Goal: Task Accomplishment & Management: Manage account settings

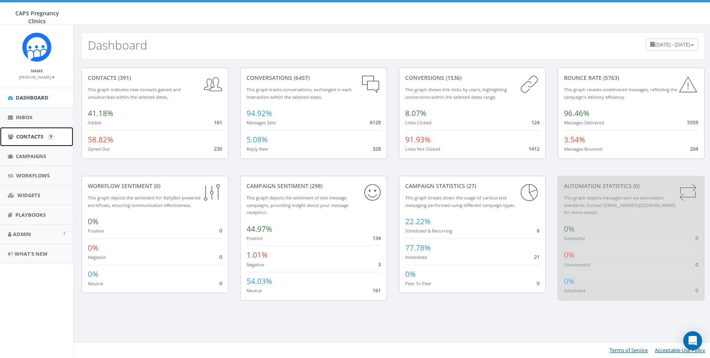
click at [27, 136] on span "Contacts" at bounding box center [29, 136] width 27 height 7
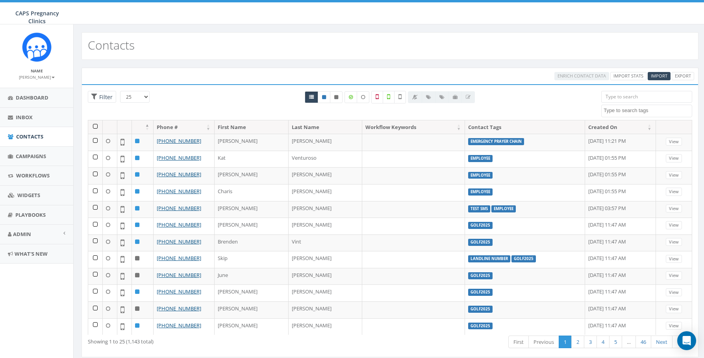
select select
click at [638, 98] on input "search" at bounding box center [646, 97] width 91 height 12
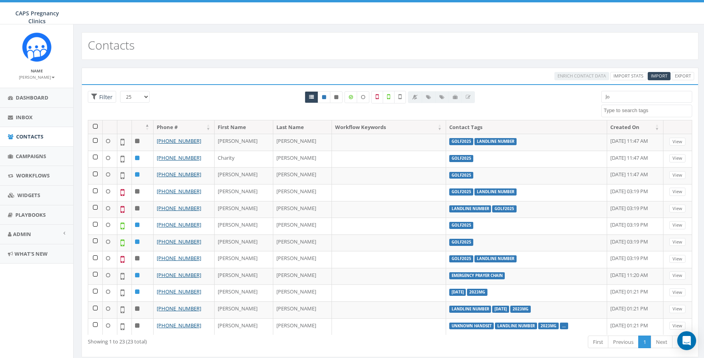
type input "J"
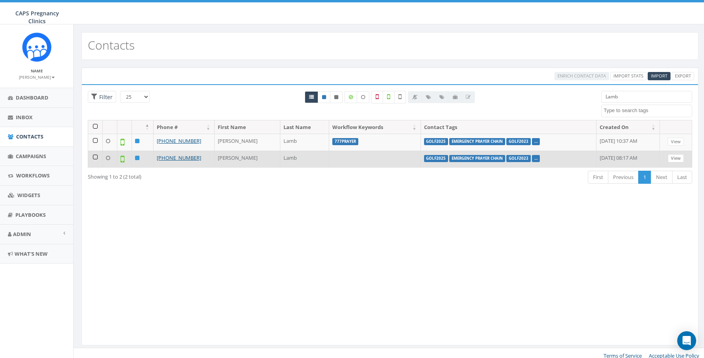
type input "Lamb"
click at [677, 158] on link "View" at bounding box center [676, 158] width 16 height 8
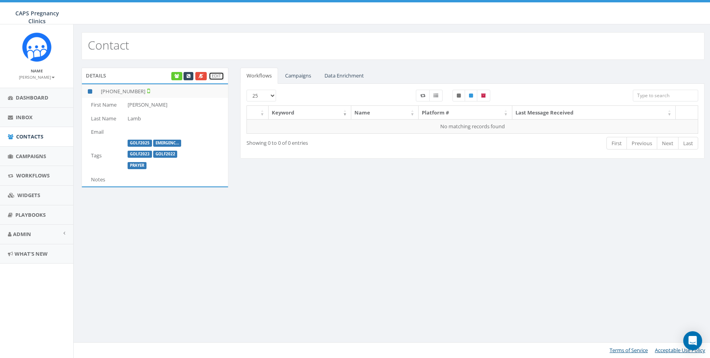
click at [216, 78] on link "Edit" at bounding box center [216, 76] width 15 height 8
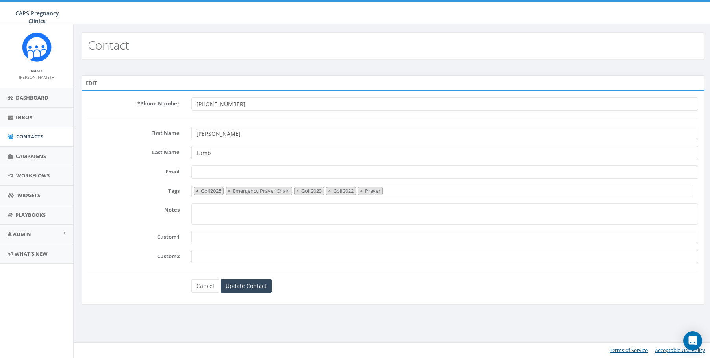
click at [196, 191] on span "×" at bounding box center [197, 190] width 3 height 7
select select "Emergency Prayer Chain"
click at [382, 168] on input "Email" at bounding box center [444, 171] width 507 height 13
click at [252, 286] on input "Update Contact" at bounding box center [246, 286] width 51 height 13
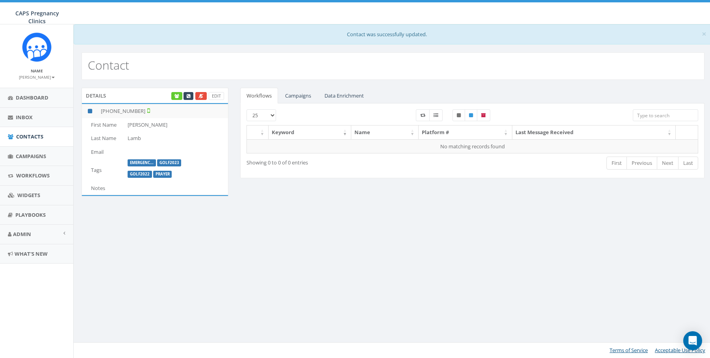
click at [666, 115] on input "search" at bounding box center [665, 115] width 65 height 12
click at [28, 138] on span "Contacts" at bounding box center [29, 136] width 27 height 7
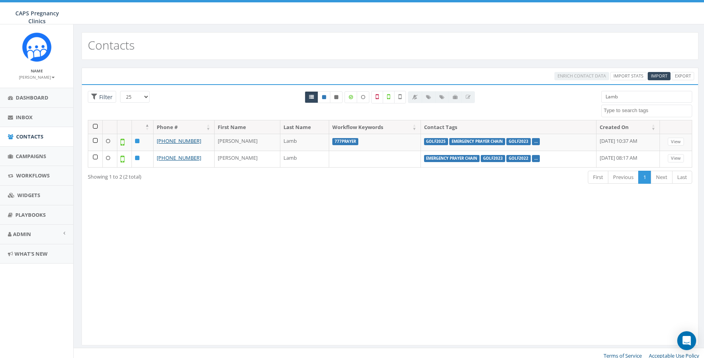
select select
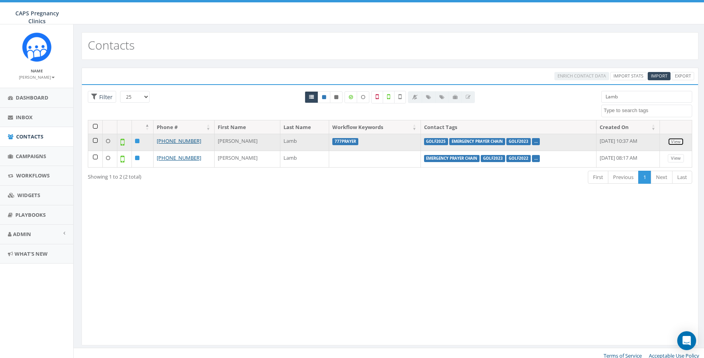
click at [677, 141] on link "View" at bounding box center [676, 142] width 16 height 8
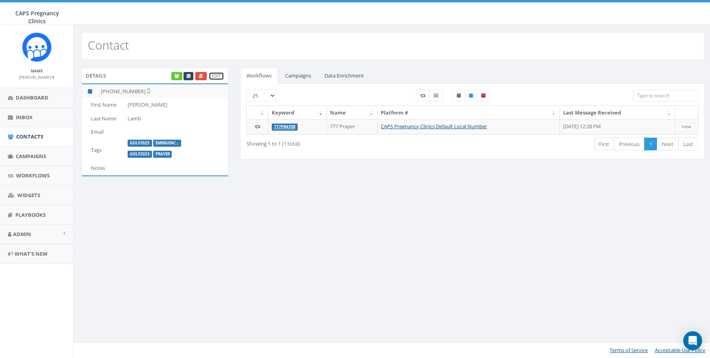
click at [219, 77] on link "Edit" at bounding box center [216, 76] width 15 height 8
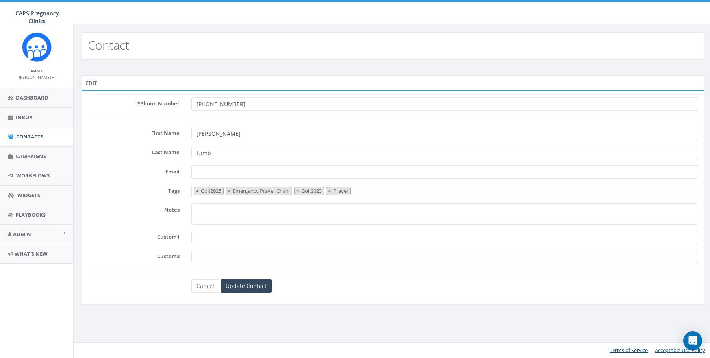
click at [197, 192] on span "×" at bounding box center [197, 190] width 3 height 7
select select "Emergency Prayer Chain"
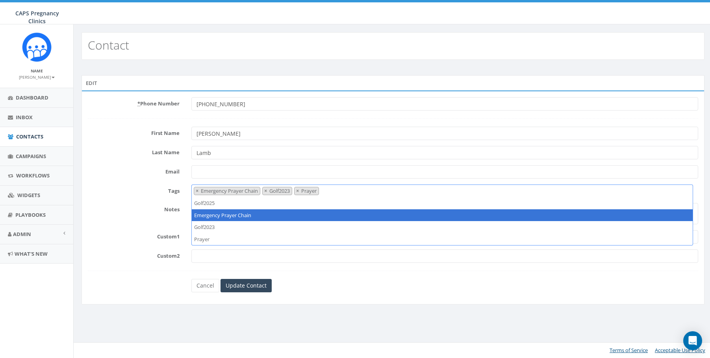
click at [120, 197] on form "* Phone Number +18052048699 First Name Sarah Last Name Lamb Email Tags Golf2025…" at bounding box center [393, 194] width 610 height 195
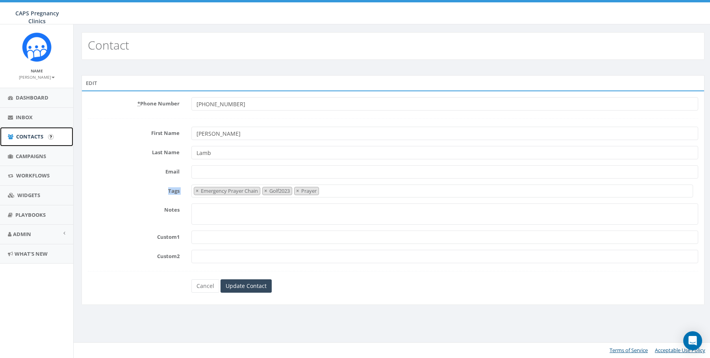
click at [25, 135] on span "Contacts" at bounding box center [29, 136] width 27 height 7
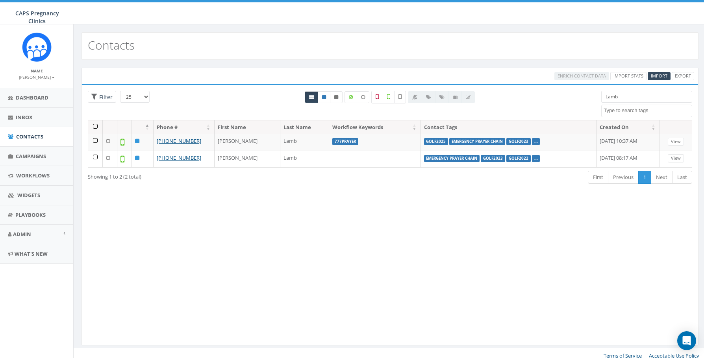
select select
drag, startPoint x: 628, startPoint y: 95, endPoint x: 559, endPoint y: 96, distance: 68.9
click at [559, 96] on div "25 50 100 Filter Lamb 2023/12/29 2023MG 777PRAYER Emergency Prayer Chain employ…" at bounding box center [390, 105] width 616 height 29
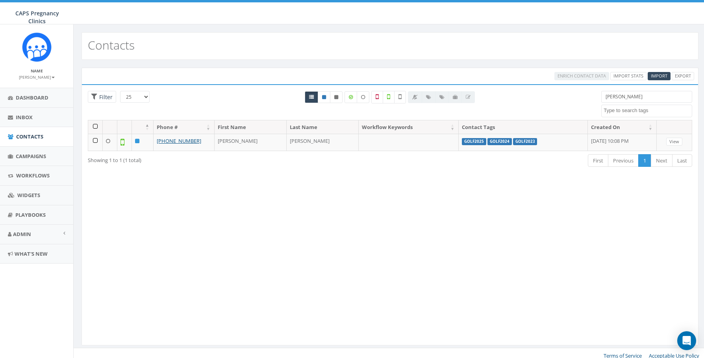
type input "Casten"
click at [625, 98] on input "[PERSON_NAME]" at bounding box center [646, 97] width 91 height 12
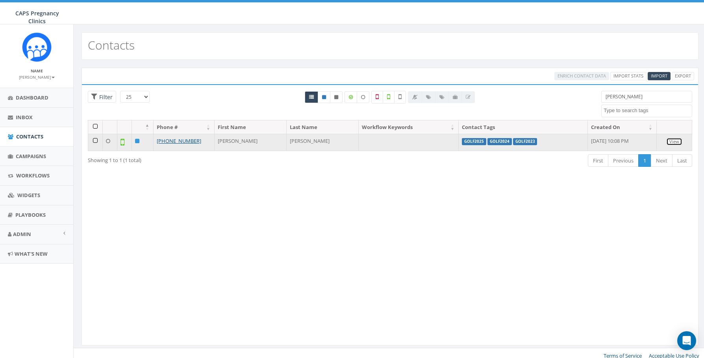
click at [677, 142] on link "View" at bounding box center [674, 142] width 16 height 8
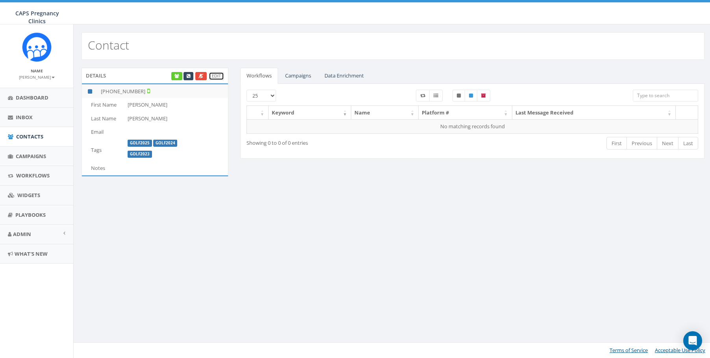
click at [216, 74] on link "Edit" at bounding box center [216, 76] width 15 height 8
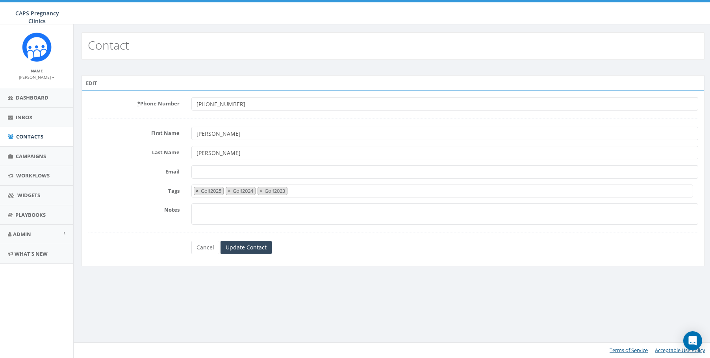
click at [197, 191] on span "×" at bounding box center [197, 190] width 3 height 7
select select "Golf2024"
click at [119, 190] on label "Tags" at bounding box center [134, 190] width 104 height 10
click at [191, 185] on select "Golf2025 Golf2024 Golf2023" at bounding box center [191, 185] width 0 height 0
click at [26, 134] on span "Contacts" at bounding box center [29, 136] width 27 height 7
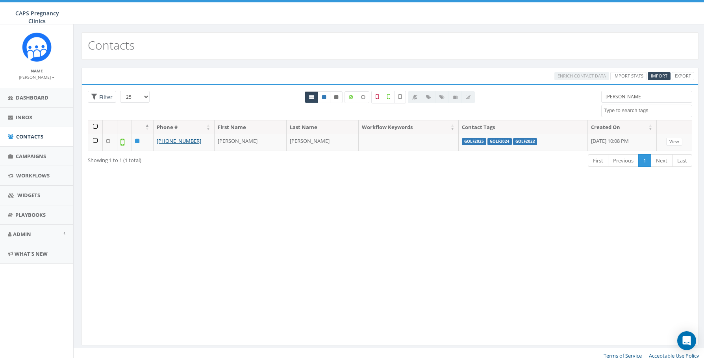
select select
drag, startPoint x: 627, startPoint y: 98, endPoint x: 557, endPoint y: 104, distance: 71.1
click at [557, 104] on div "25 50 100 Filter Casten 2023/12/29 2023MG 777PRAYER Emergency Prayer Chain empl…" at bounding box center [390, 105] width 616 height 29
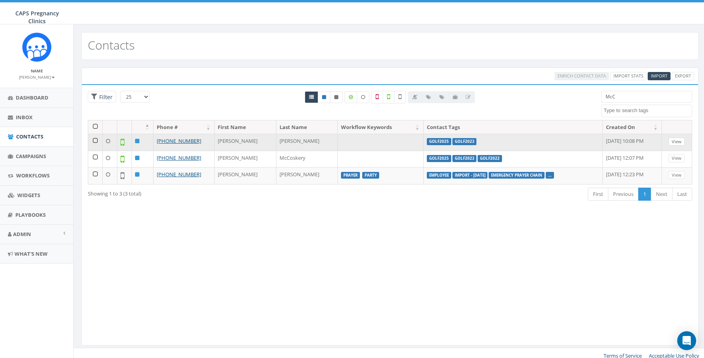
type input "McC"
click at [680, 143] on link "View" at bounding box center [677, 142] width 16 height 8
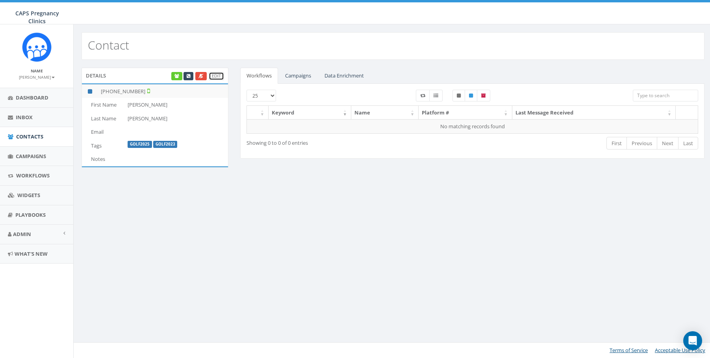
click at [217, 74] on link "Edit" at bounding box center [216, 76] width 15 height 8
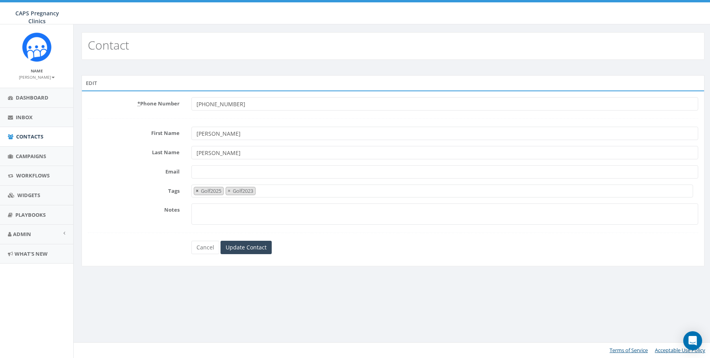
click at [197, 190] on span "×" at bounding box center [197, 190] width 3 height 7
select select "Golf2023"
click at [234, 248] on input "Update Contact" at bounding box center [246, 247] width 51 height 13
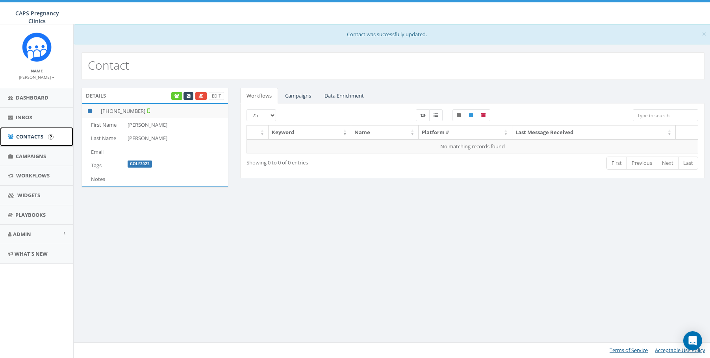
click at [35, 136] on span "Contacts" at bounding box center [29, 136] width 27 height 7
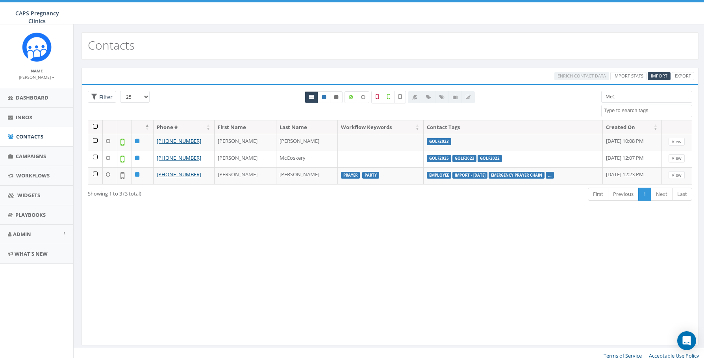
select select
click at [618, 97] on input "McC" at bounding box center [646, 97] width 91 height 12
drag, startPoint x: 618, startPoint y: 97, endPoint x: 592, endPoint y: 87, distance: 27.8
click at [597, 96] on div "McC 2023/12/29 2023MG 777PRAYER Emergency Prayer Chain employee Golf2022 Golf20…" at bounding box center [646, 104] width 103 height 26
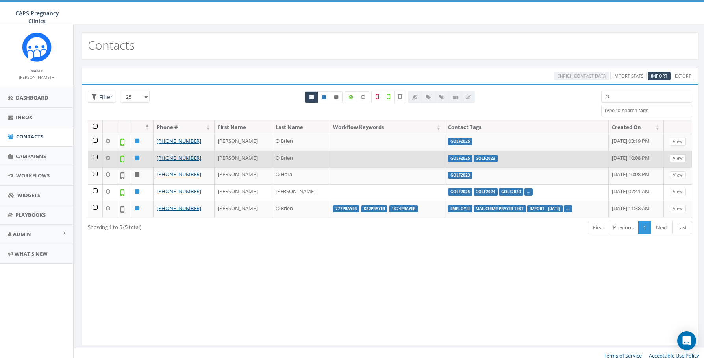
type input "O'"
click at [685, 157] on link "View" at bounding box center [678, 158] width 16 height 8
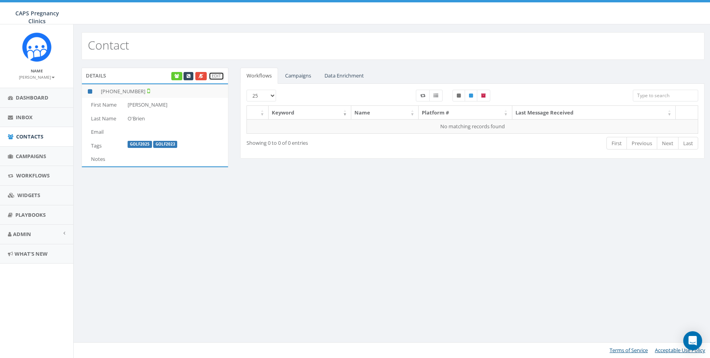
click at [219, 77] on link "Edit" at bounding box center [216, 76] width 15 height 8
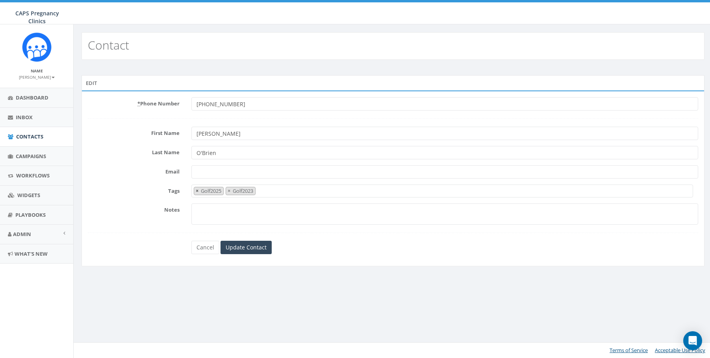
click at [197, 190] on span "×" at bounding box center [197, 190] width 3 height 7
select select "Golf2023"
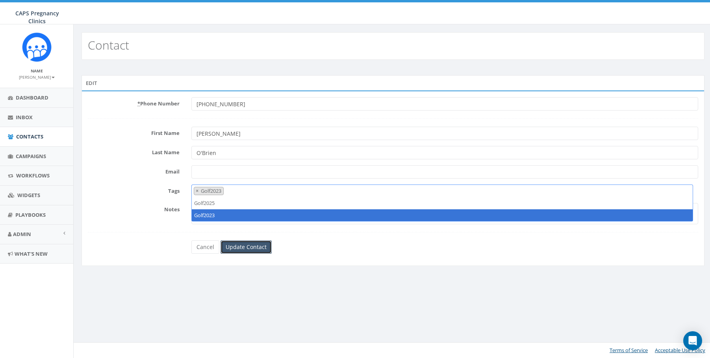
click at [251, 244] on input "Update Contact" at bounding box center [246, 247] width 51 height 13
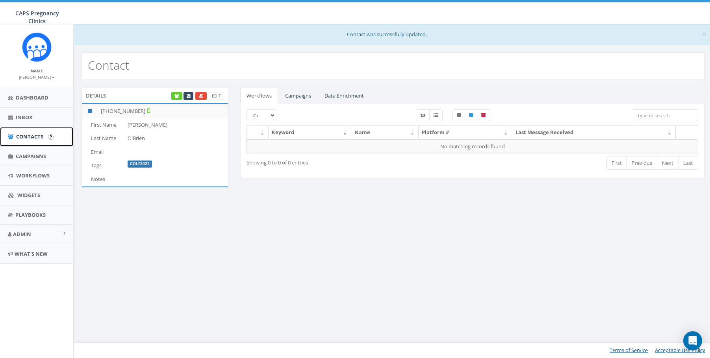
click at [33, 136] on span "Contacts" at bounding box center [29, 136] width 27 height 7
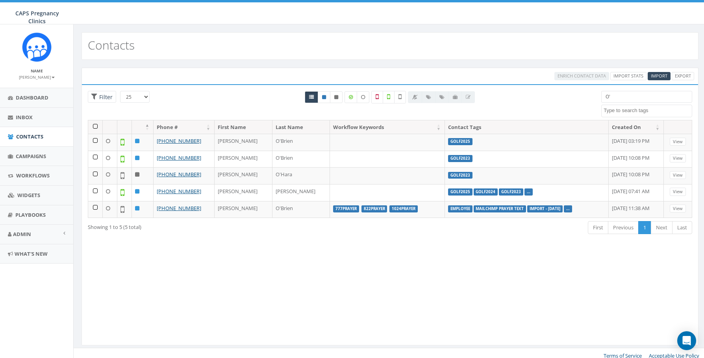
select select
click at [613, 96] on input "O'" at bounding box center [646, 97] width 91 height 12
type input "O"
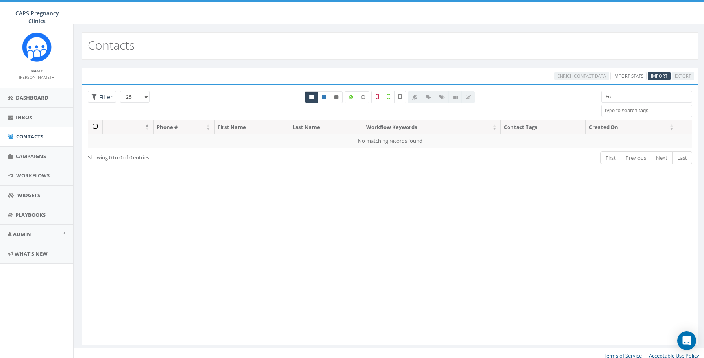
type input "F"
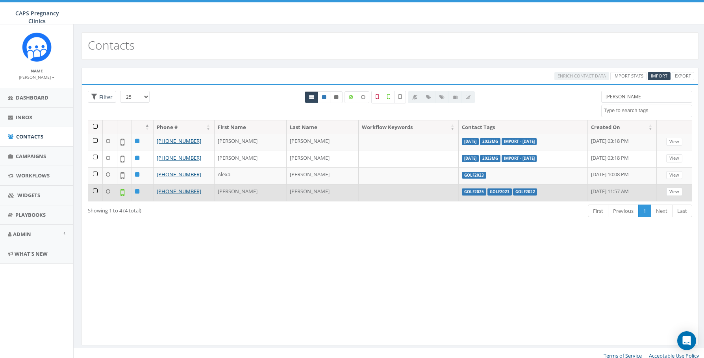
type input "[PERSON_NAME]"
click at [677, 192] on link "View" at bounding box center [674, 192] width 16 height 8
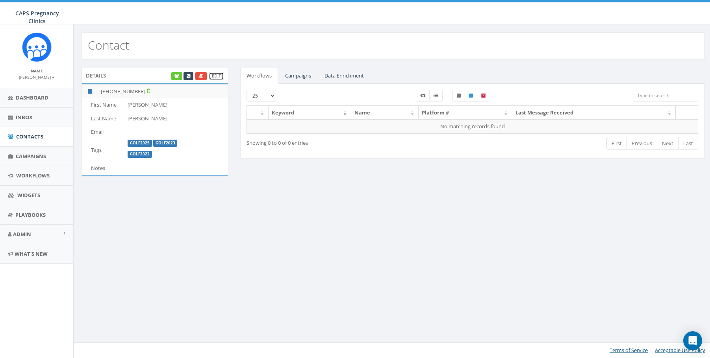
click at [219, 76] on link "Edit" at bounding box center [216, 76] width 15 height 8
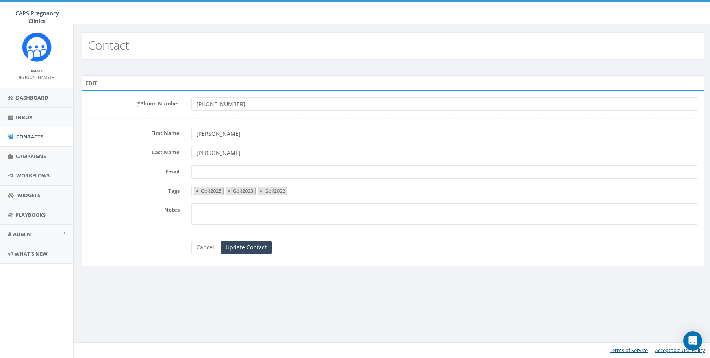
click at [198, 191] on span "×" at bounding box center [197, 190] width 3 height 7
select select "Golf2023"
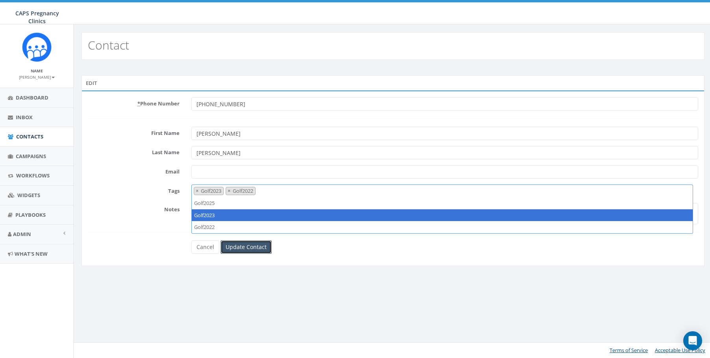
click at [259, 249] on input "Update Contact" at bounding box center [246, 247] width 51 height 13
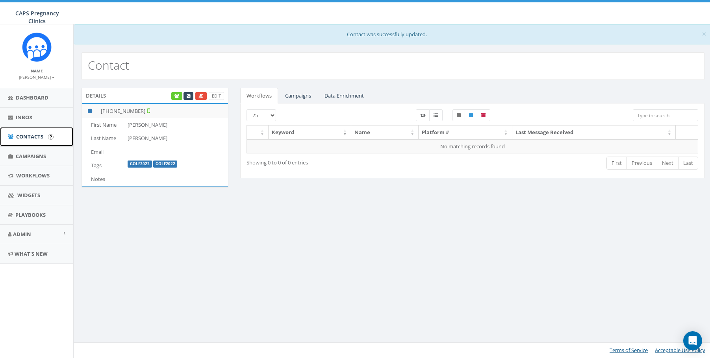
click at [23, 137] on span "Contacts" at bounding box center [29, 136] width 27 height 7
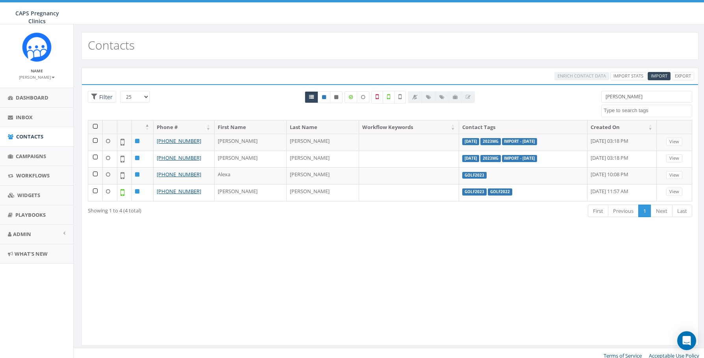
select select
drag, startPoint x: 632, startPoint y: 97, endPoint x: 566, endPoint y: 98, distance: 65.8
click at [566, 98] on div "25 50 100 Filter Peterson 2023/12/29 2023MG 777PRAYER Emergency Prayer Chain em…" at bounding box center [390, 105] width 616 height 29
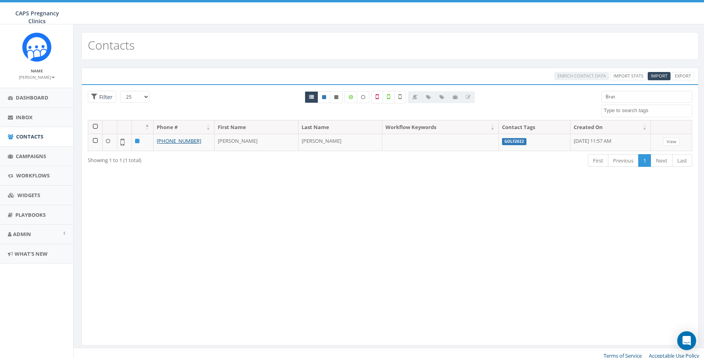
type input "Brat"
click at [621, 96] on input "Brat" at bounding box center [646, 97] width 91 height 12
drag, startPoint x: 619, startPoint y: 96, endPoint x: 591, endPoint y: 98, distance: 28.0
click at [591, 98] on div "25 50 100 Filter All 0 contact(s) on current page All 1 contact(s) filtered Bra…" at bounding box center [390, 105] width 616 height 29
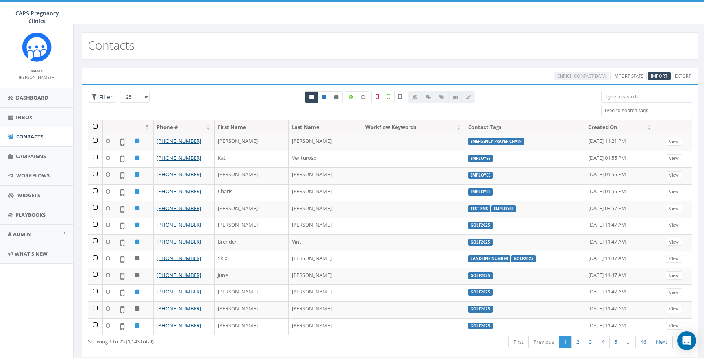
click at [625, 97] on input "search" at bounding box center [646, 97] width 91 height 12
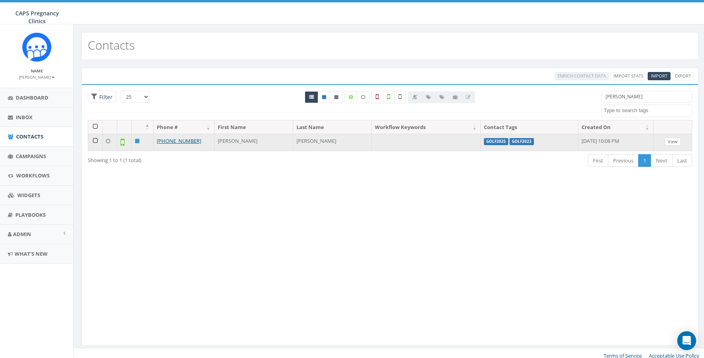
type input "[PERSON_NAME]"
click at [675, 140] on link "View" at bounding box center [673, 142] width 16 height 8
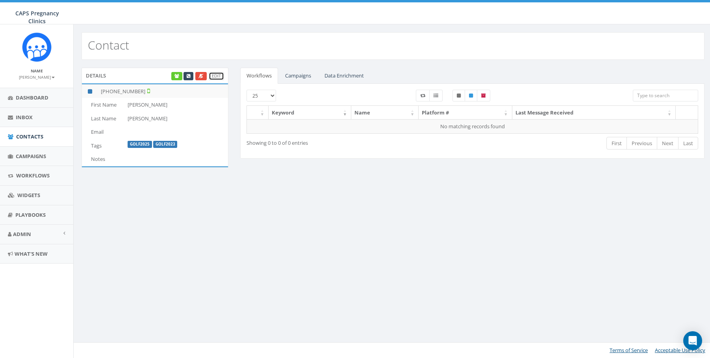
click at [222, 76] on link "Edit" at bounding box center [216, 76] width 15 height 8
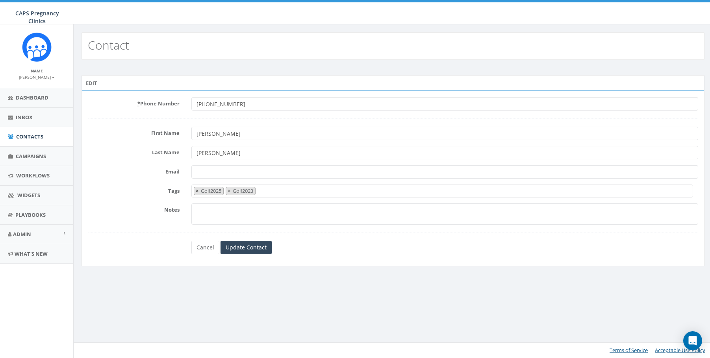
click at [197, 189] on span "×" at bounding box center [197, 190] width 3 height 7
select select "Golf2023"
click at [118, 191] on label "Tags" at bounding box center [134, 190] width 104 height 10
click at [191, 185] on select "Golf2025 Golf2023" at bounding box center [191, 185] width 0 height 0
click at [237, 247] on input "Update Contact" at bounding box center [246, 247] width 51 height 13
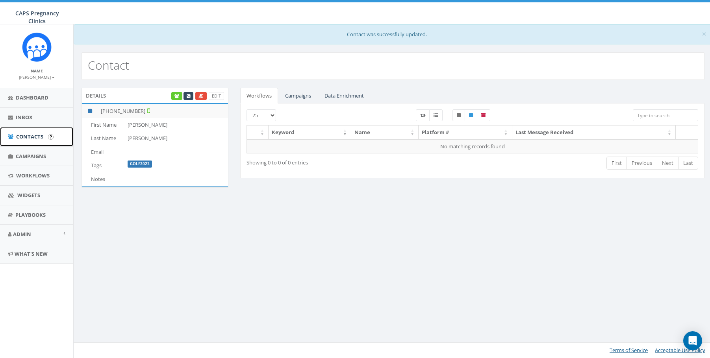
click at [32, 138] on span "Contacts" at bounding box center [29, 136] width 27 height 7
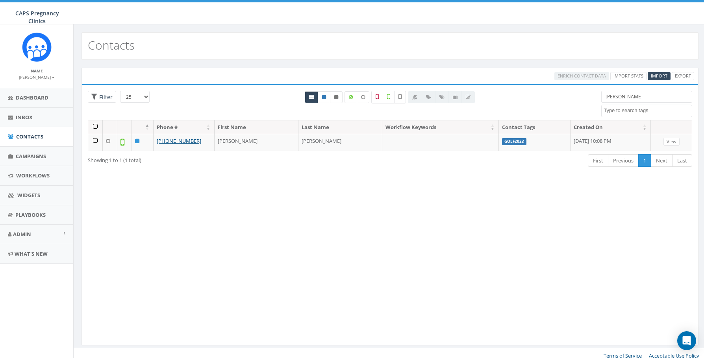
select select
click at [30, 136] on span "Contacts" at bounding box center [29, 136] width 27 height 7
select select
